Goal: Find contact information: Find contact information

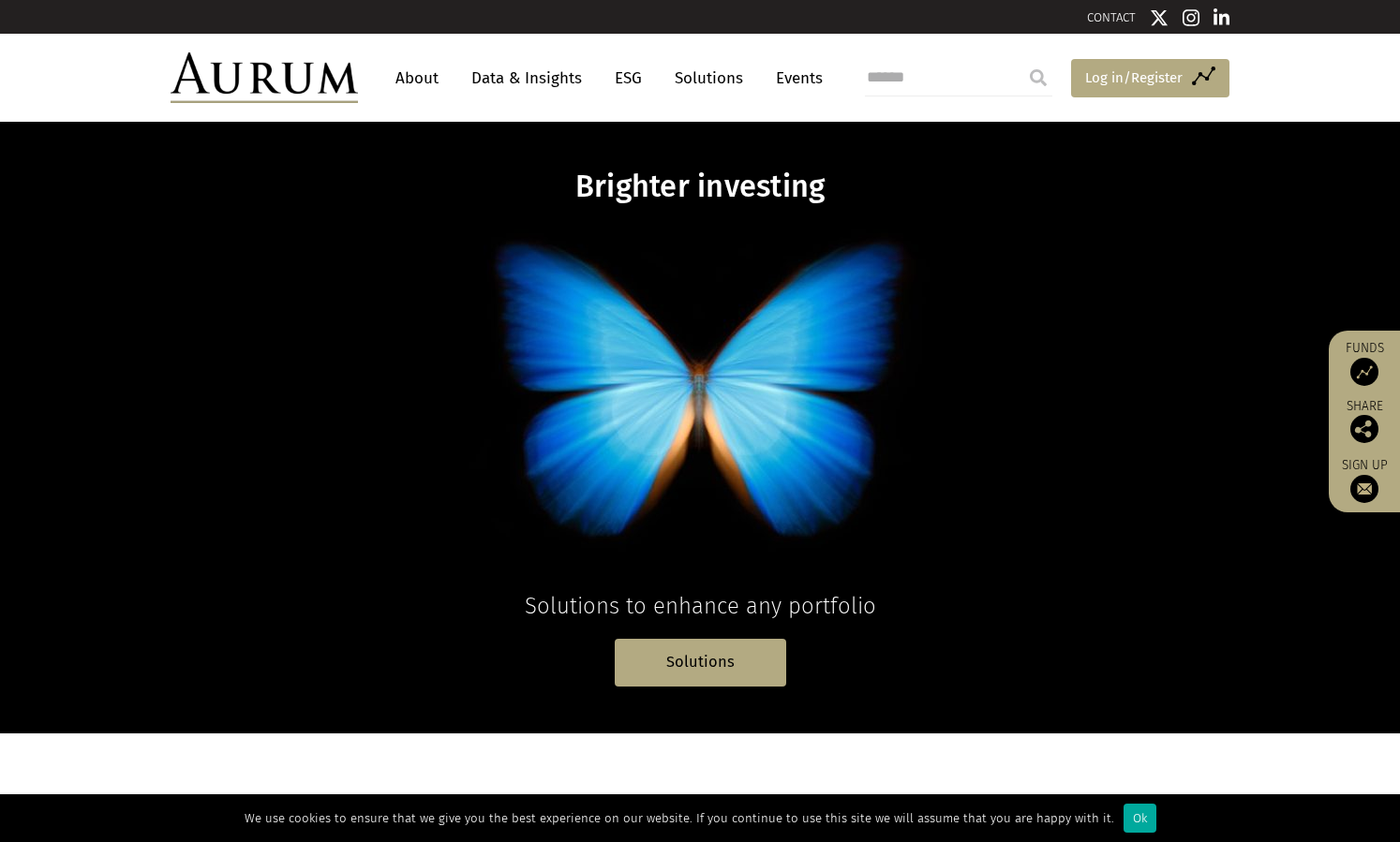
click at [1131, 78] on span "Log in/Register" at bounding box center [1134, 78] width 98 height 22
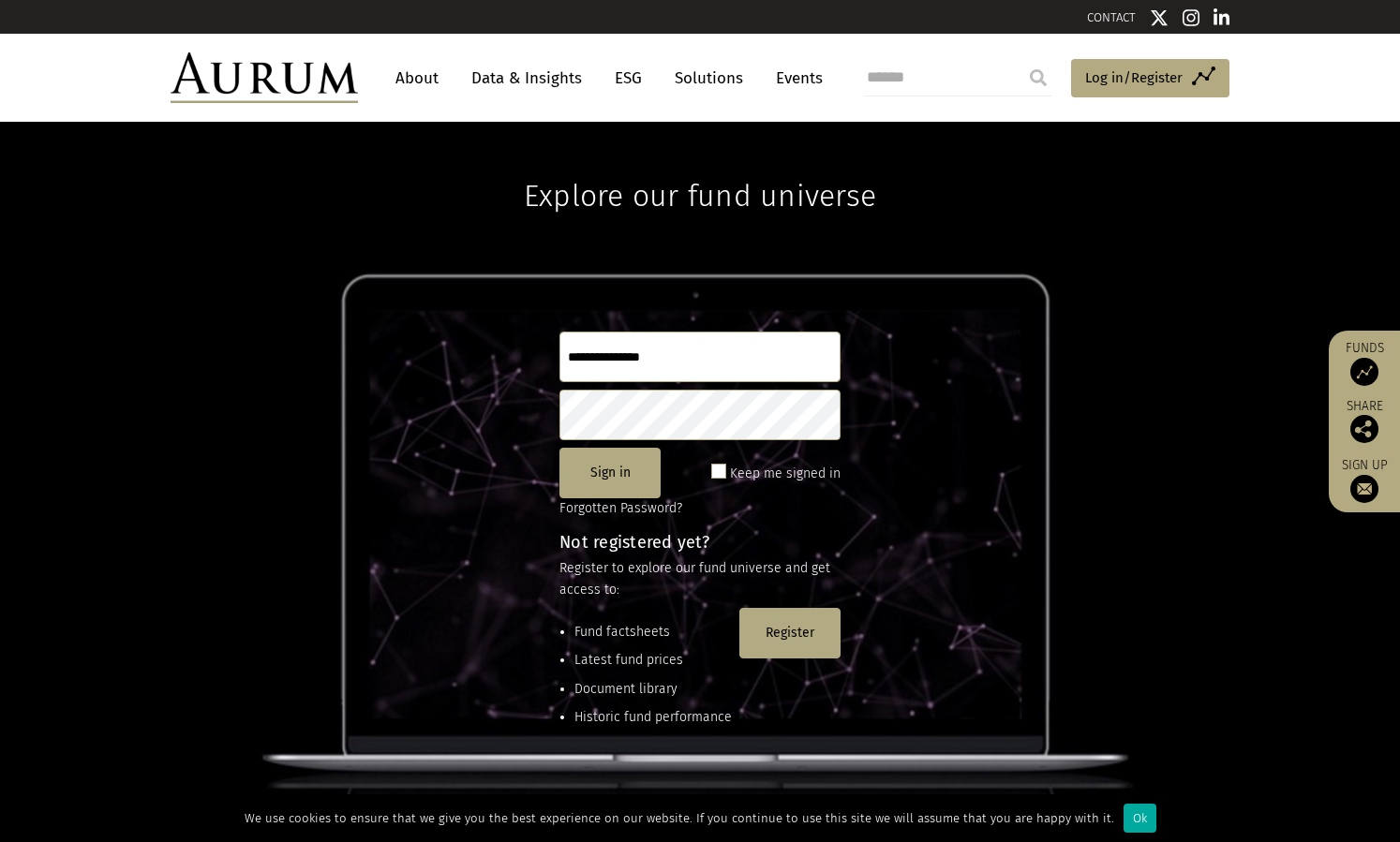
click at [710, 366] on input "text" at bounding box center [700, 357] width 281 height 51
click at [721, 465] on span at bounding box center [719, 472] width 15 height 15
click at [638, 475] on button "Sign in" at bounding box center [610, 473] width 101 height 51
click at [1128, 823] on div "Ok" at bounding box center [1140, 818] width 33 height 29
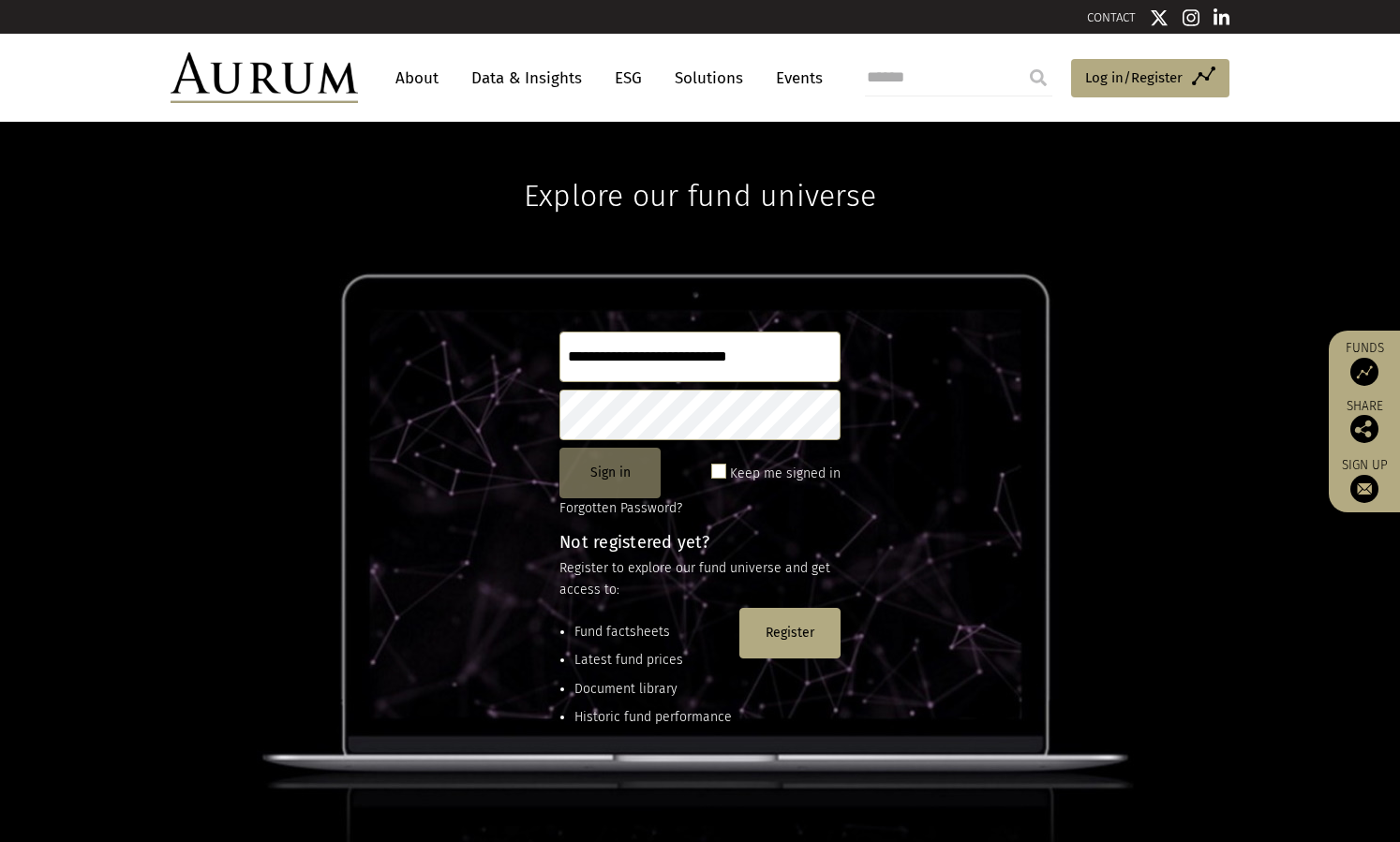
click at [612, 482] on button "Sign in" at bounding box center [610, 473] width 101 height 51
click at [571, 355] on input "**********" at bounding box center [700, 357] width 281 height 51
type input "**********"
click at [611, 416] on body "CONTACT About Data & Insights ESG Solutions Events Access Funds Log in/Register…" at bounding box center [700, 633] width 1400 height 1267
click at [600, 462] on button "Sign in" at bounding box center [610, 473] width 101 height 51
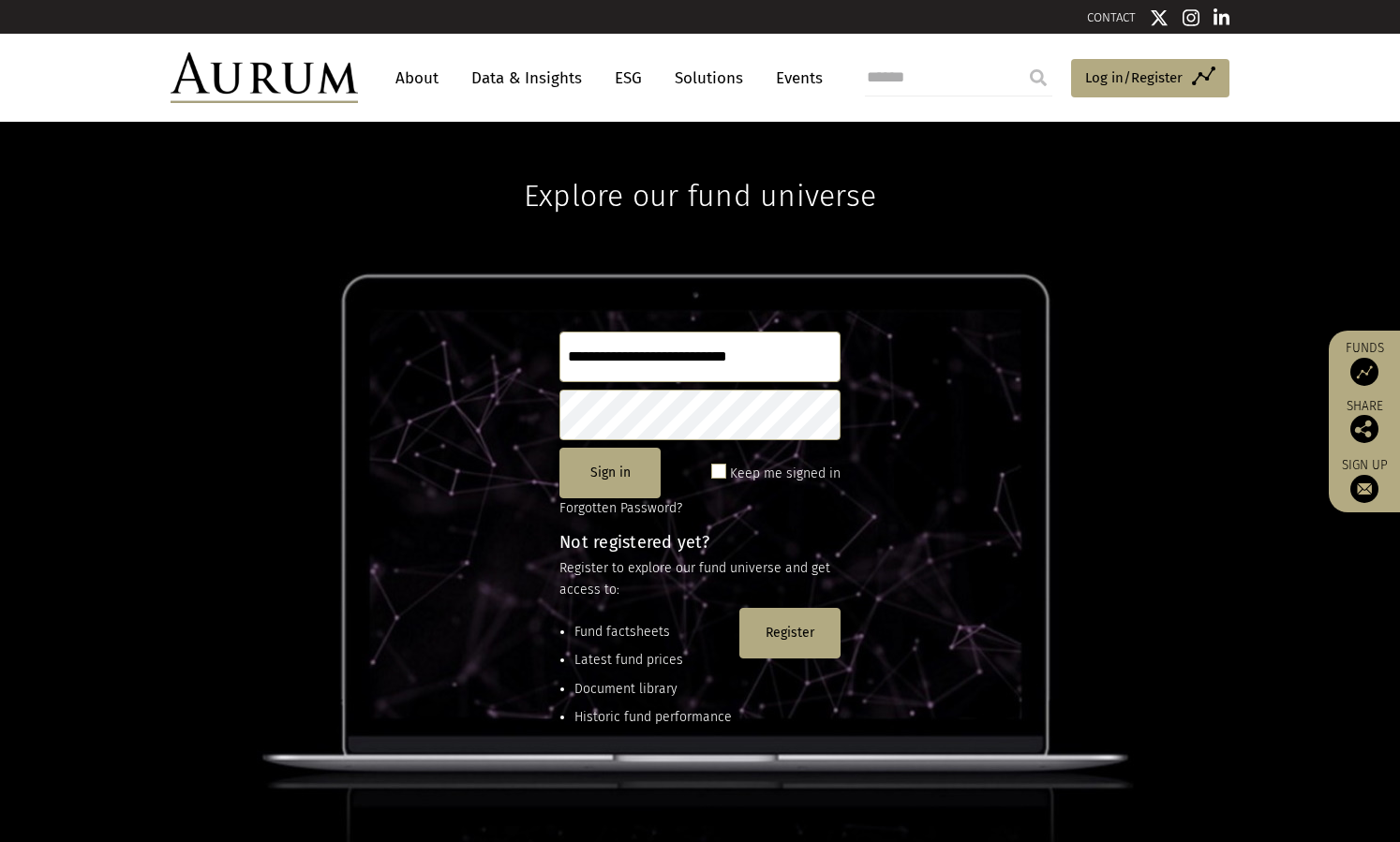
scroll to position [248, 0]
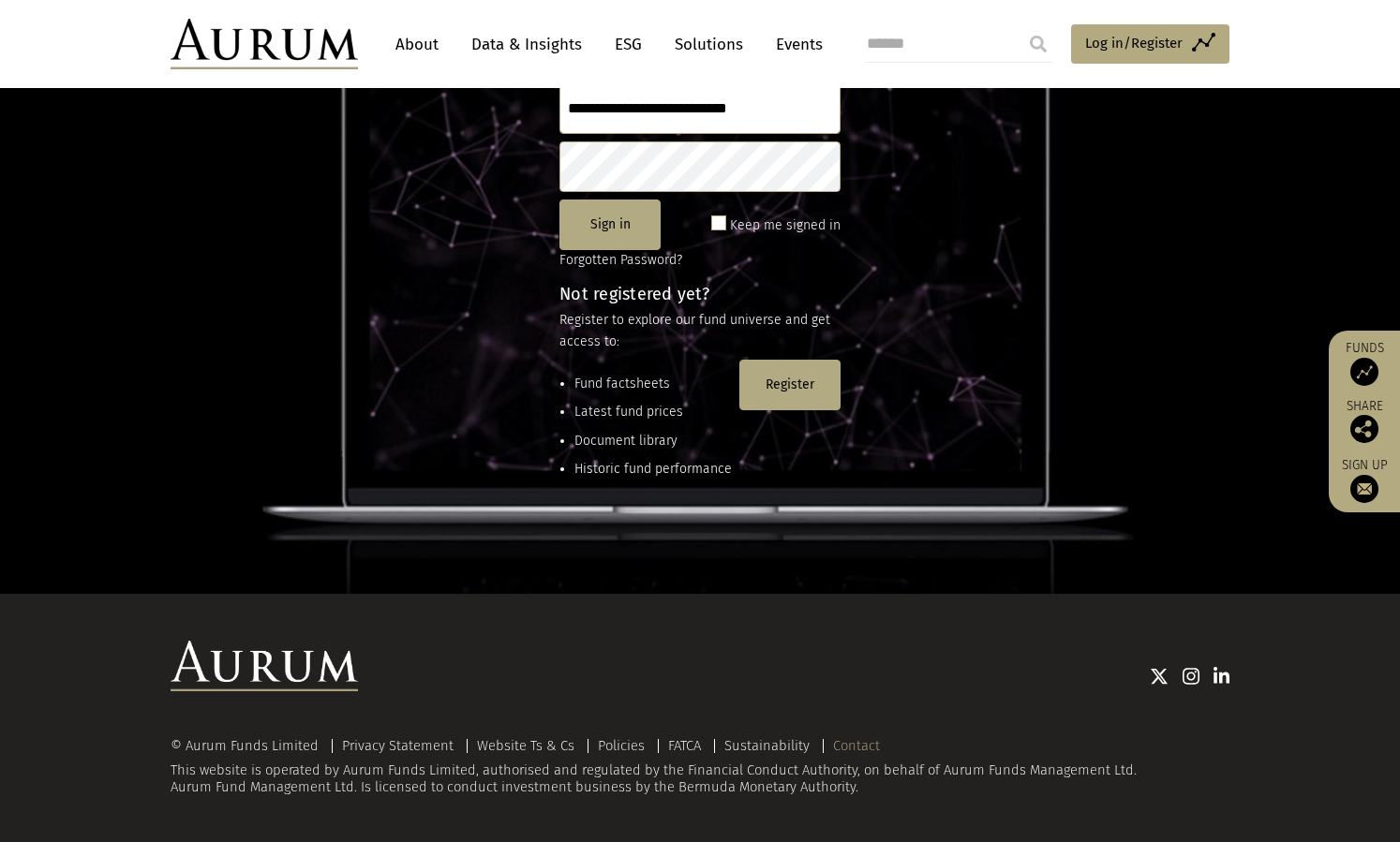
click at [863, 749] on link "Contact" at bounding box center [856, 745] width 47 height 17
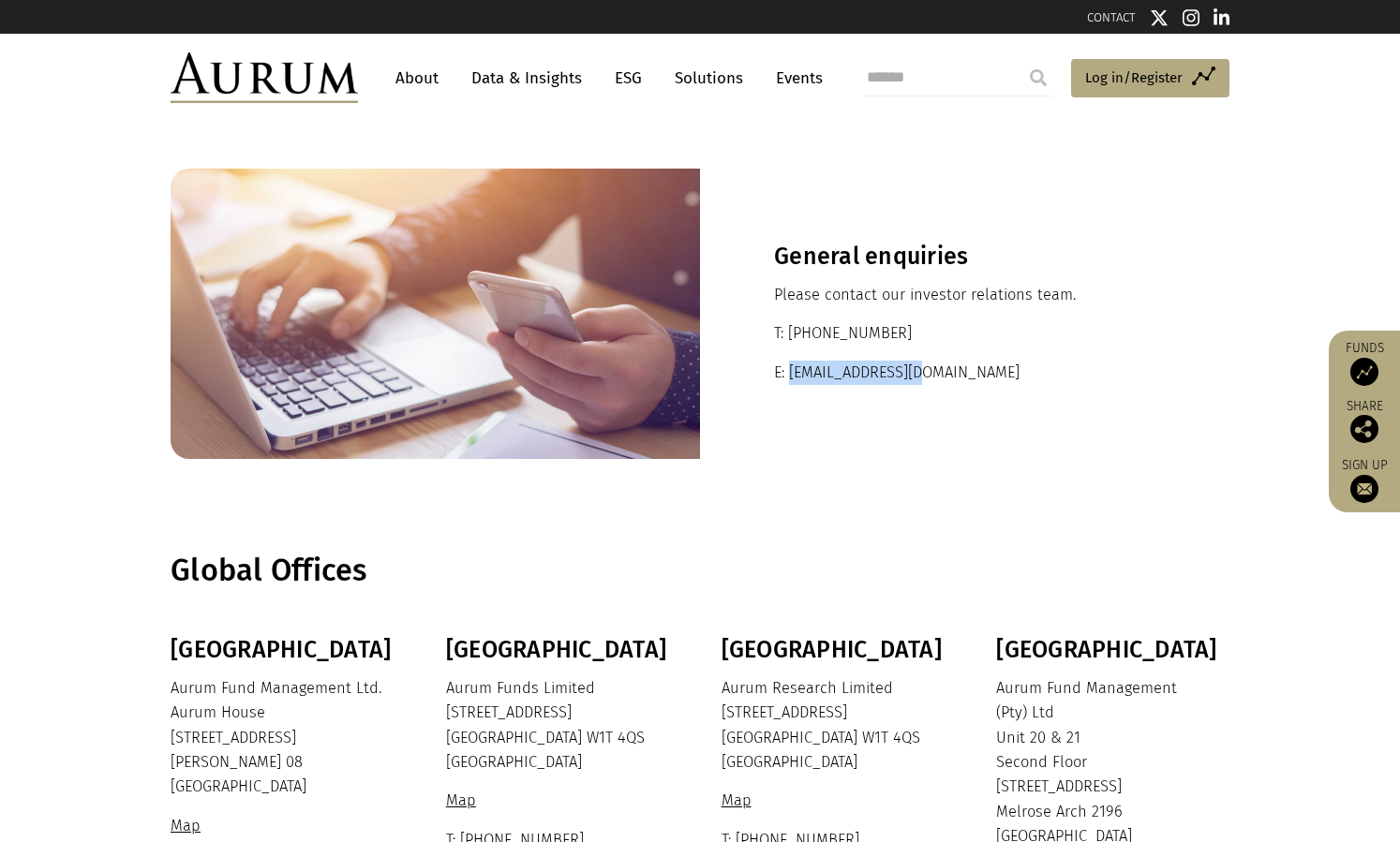
drag, startPoint x: 789, startPoint y: 371, endPoint x: 940, endPoint y: 376, distance: 151.1
click at [940, 376] on p "E: ir@aurumfunds.com" at bounding box center [965, 372] width 381 height 24
copy p "ir@aurumfunds.com"
